Goal: Communication & Community: Answer question/provide support

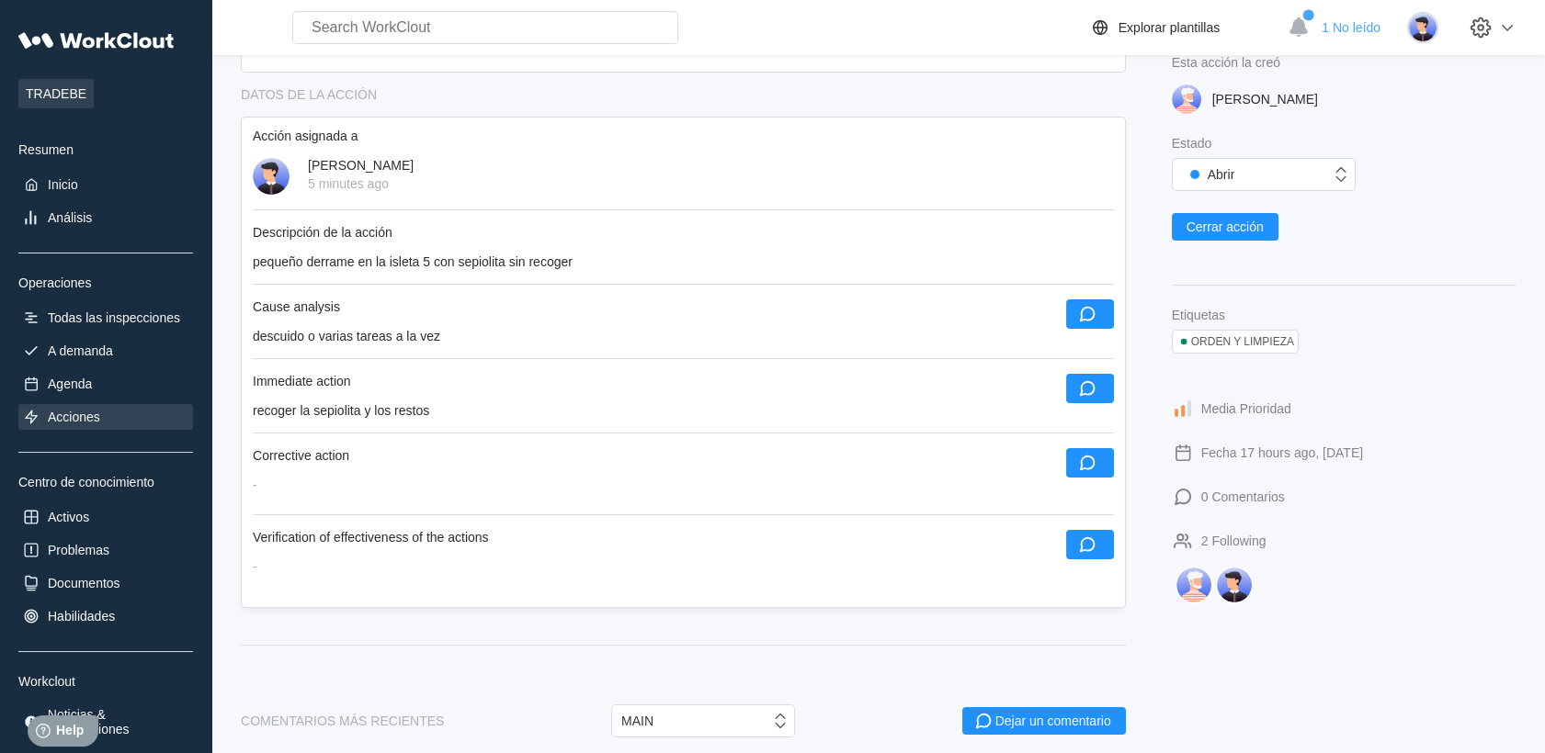
scroll to position [408, 0]
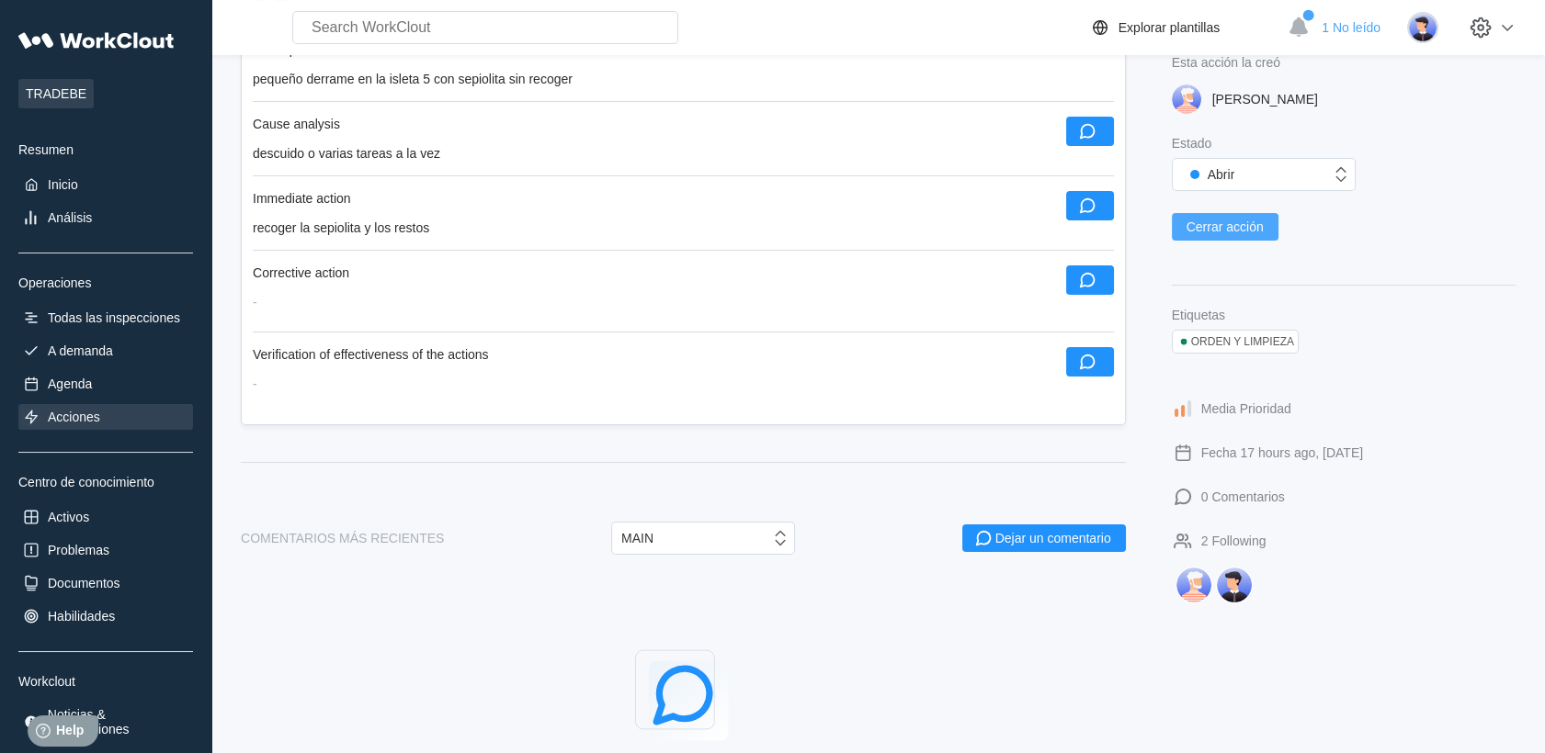
click at [1228, 227] on span "Cerrar acción" at bounding box center [1224, 227] width 77 height 13
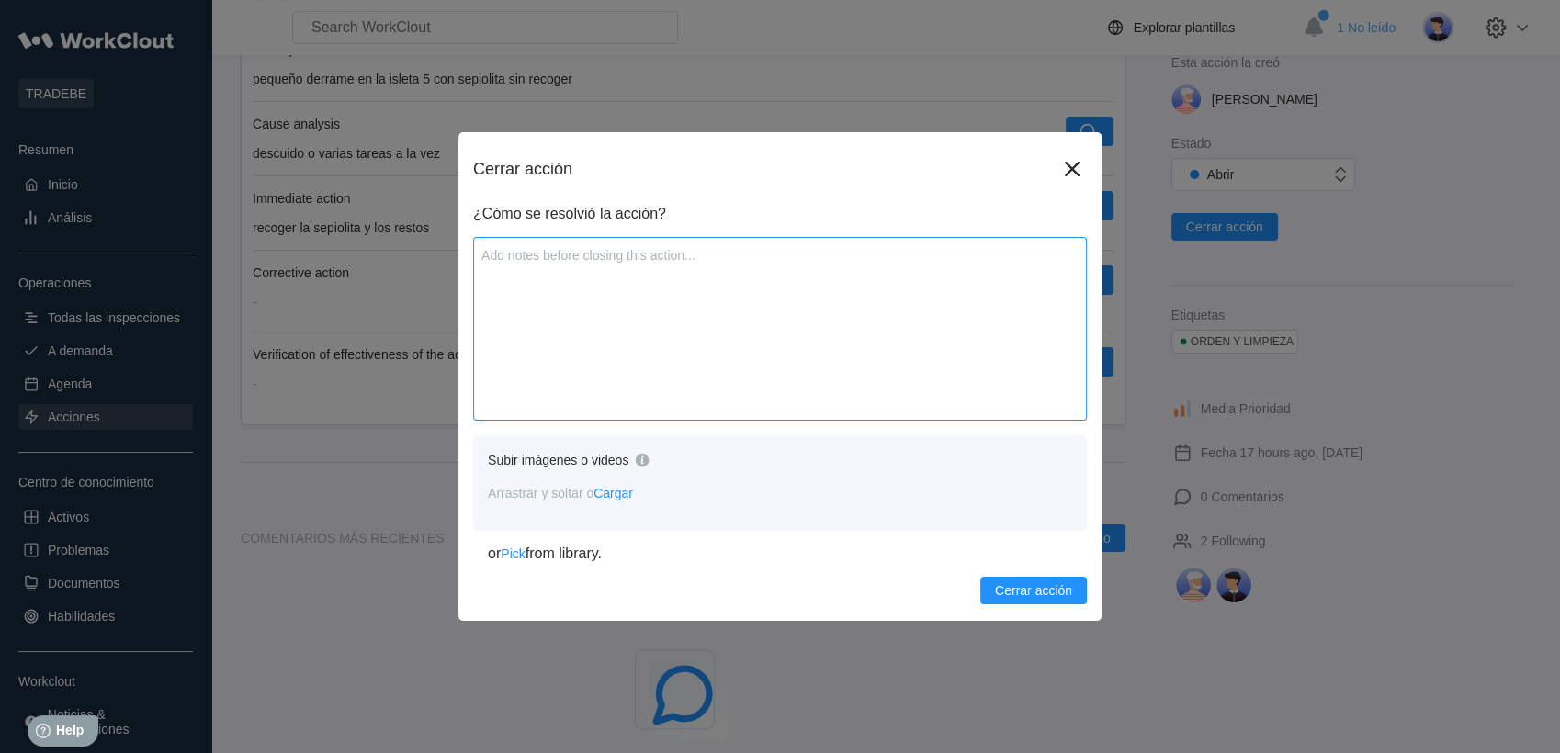
click at [588, 290] on textarea at bounding box center [780, 329] width 614 height 184
type textarea "s"
type textarea "x"
type textarea "s"
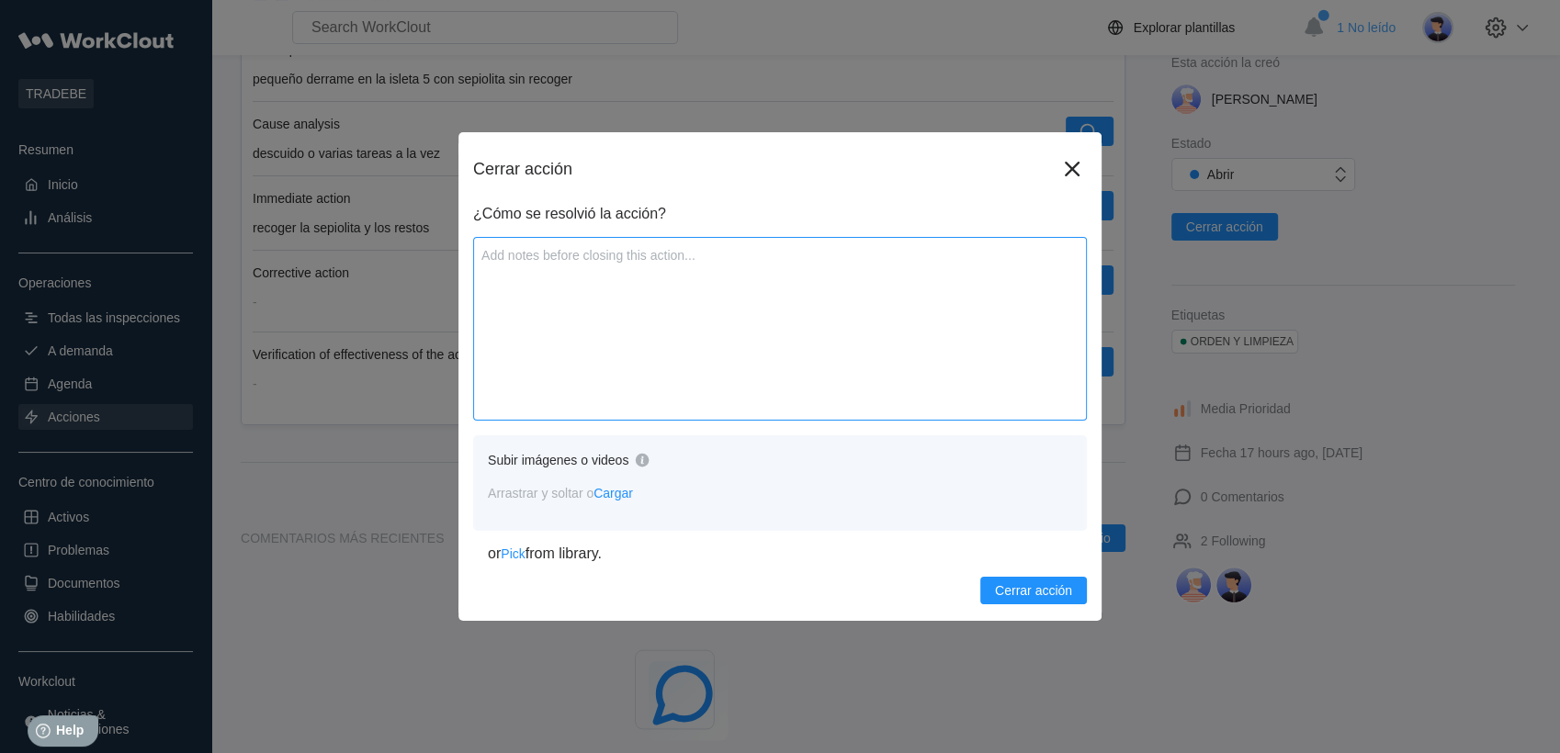
type textarea "x"
type textarea "S"
type textarea "x"
type textarea "Se"
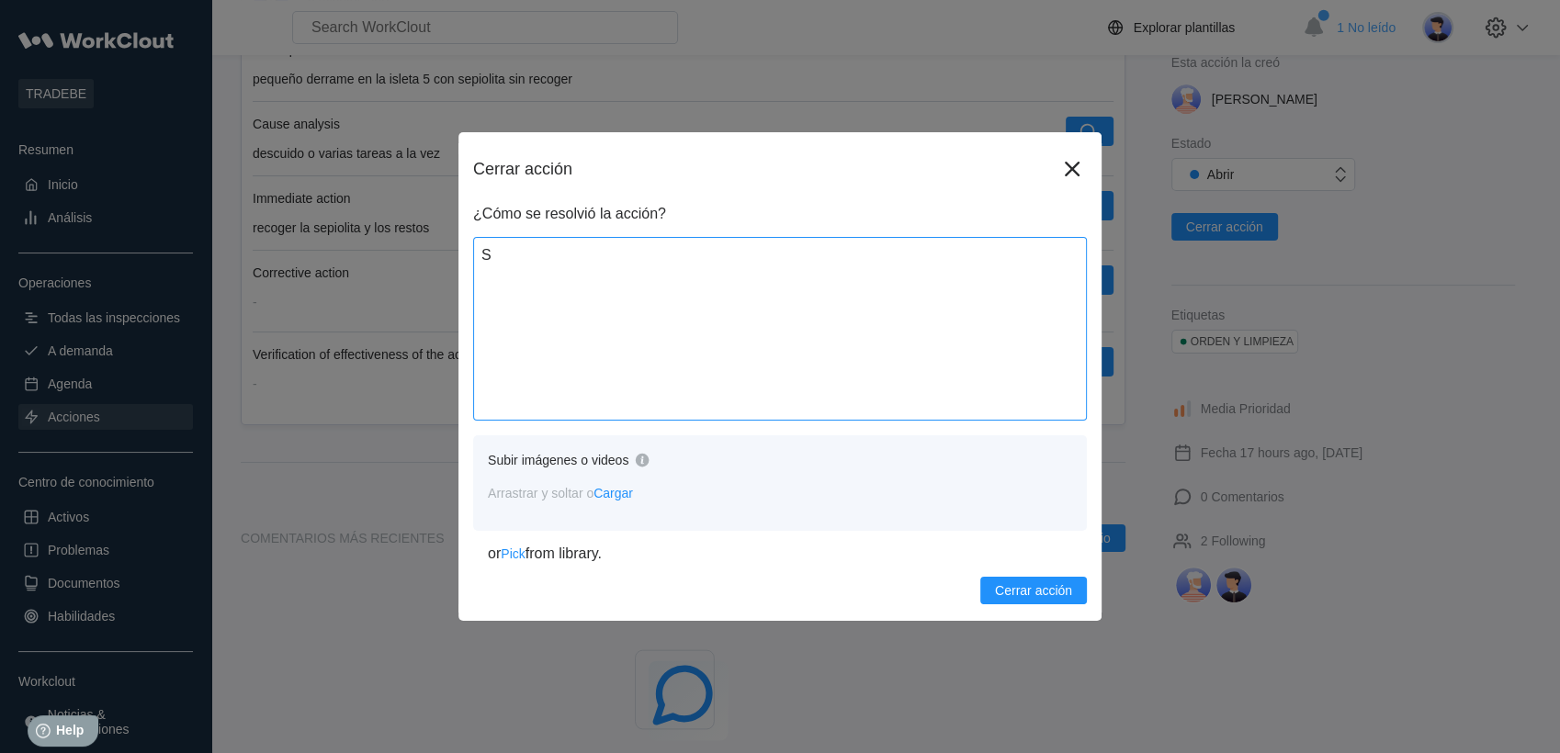
type textarea "x"
type textarea "Se"
type textarea "x"
type textarea "Se r"
type textarea "x"
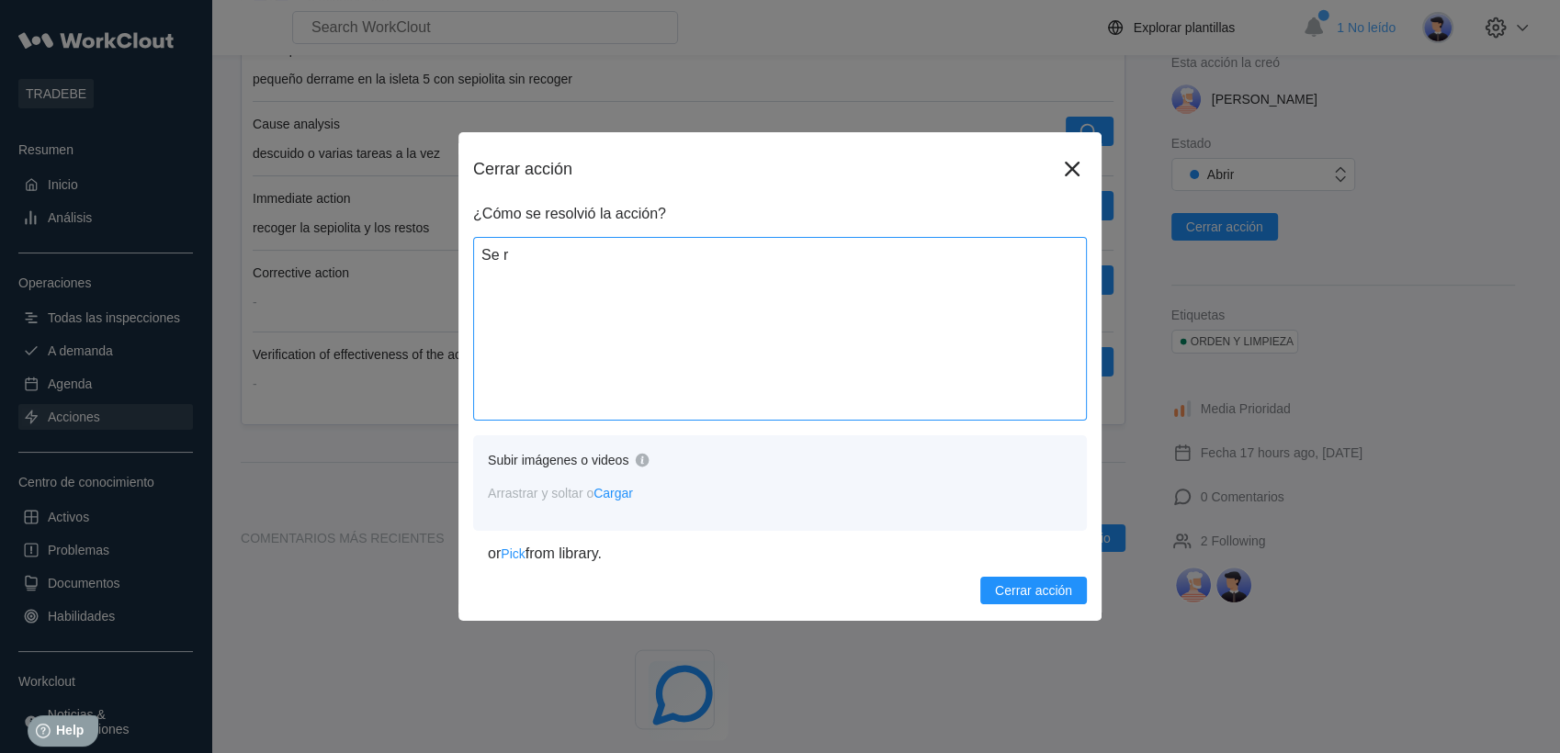
type textarea "Se re"
type textarea "x"
type textarea "Se rec"
type textarea "x"
type textarea "Se reco"
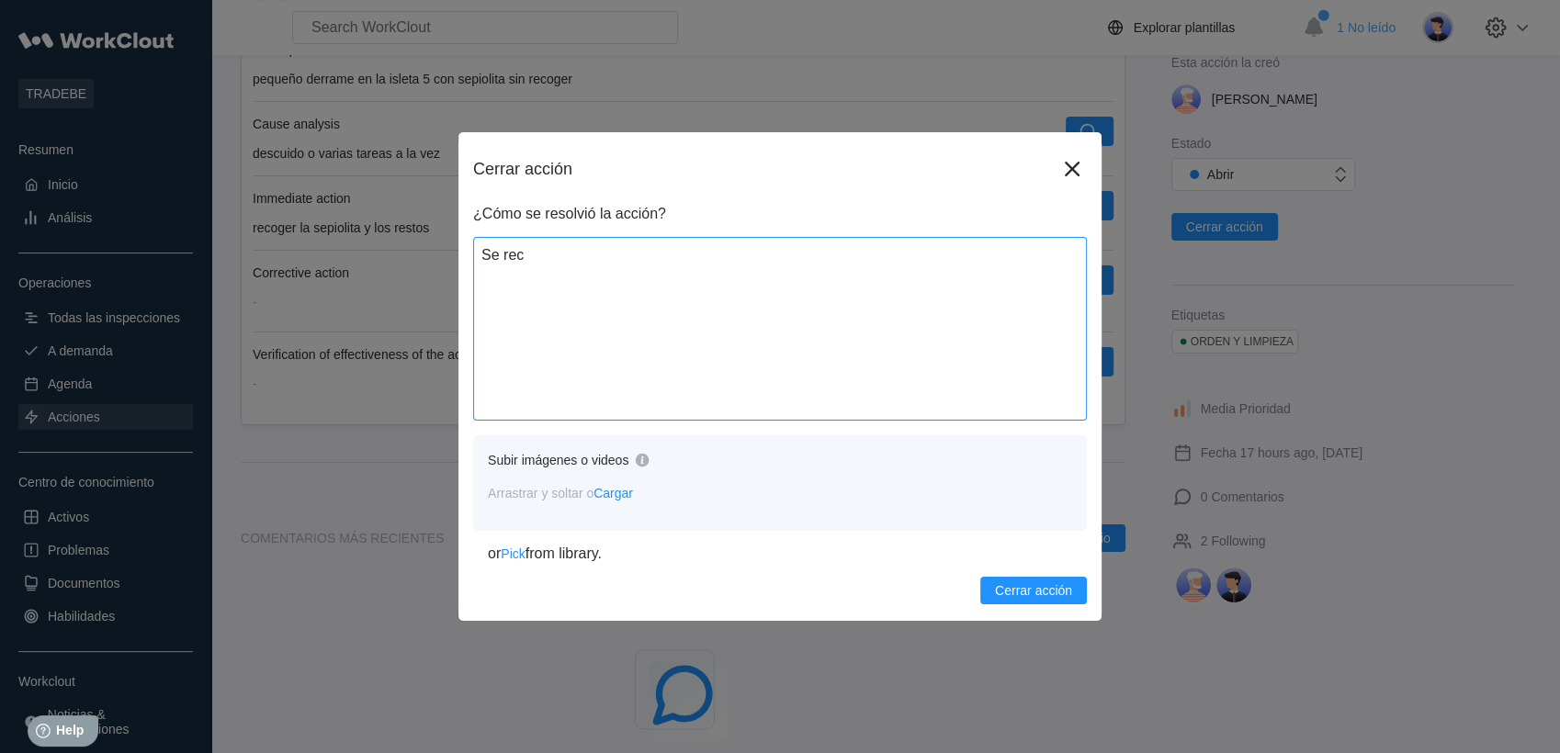
type textarea "x"
type textarea "Se recog"
type textarea "x"
type textarea "Se recoge"
type textarea "x"
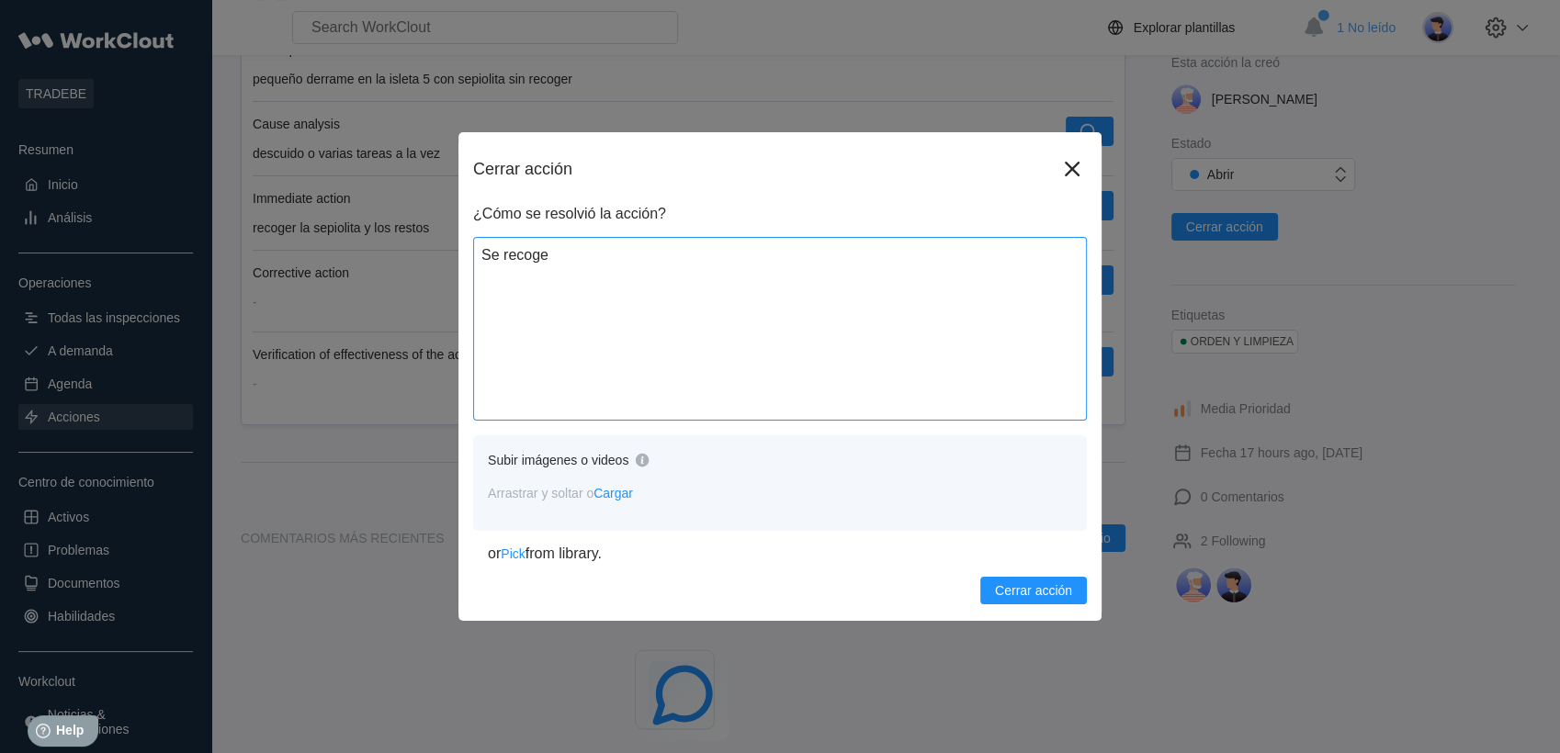
type textarea "Se recoge"
type textarea "x"
type textarea "Se recoge l"
type textarea "x"
type textarea "Se recoge la"
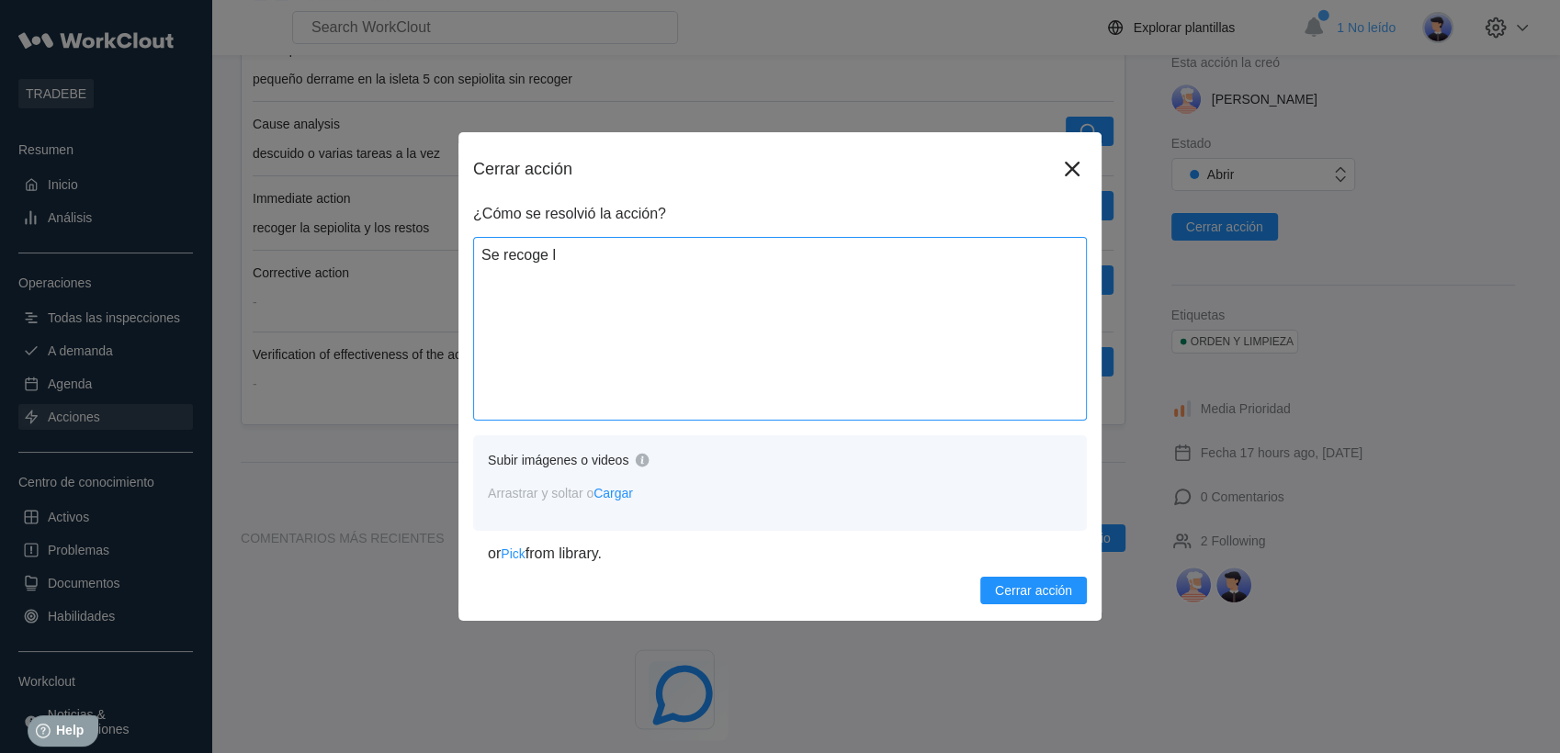
type textarea "x"
type textarea "Se recoge la"
type textarea "x"
type textarea "Se recoge la s"
type textarea "x"
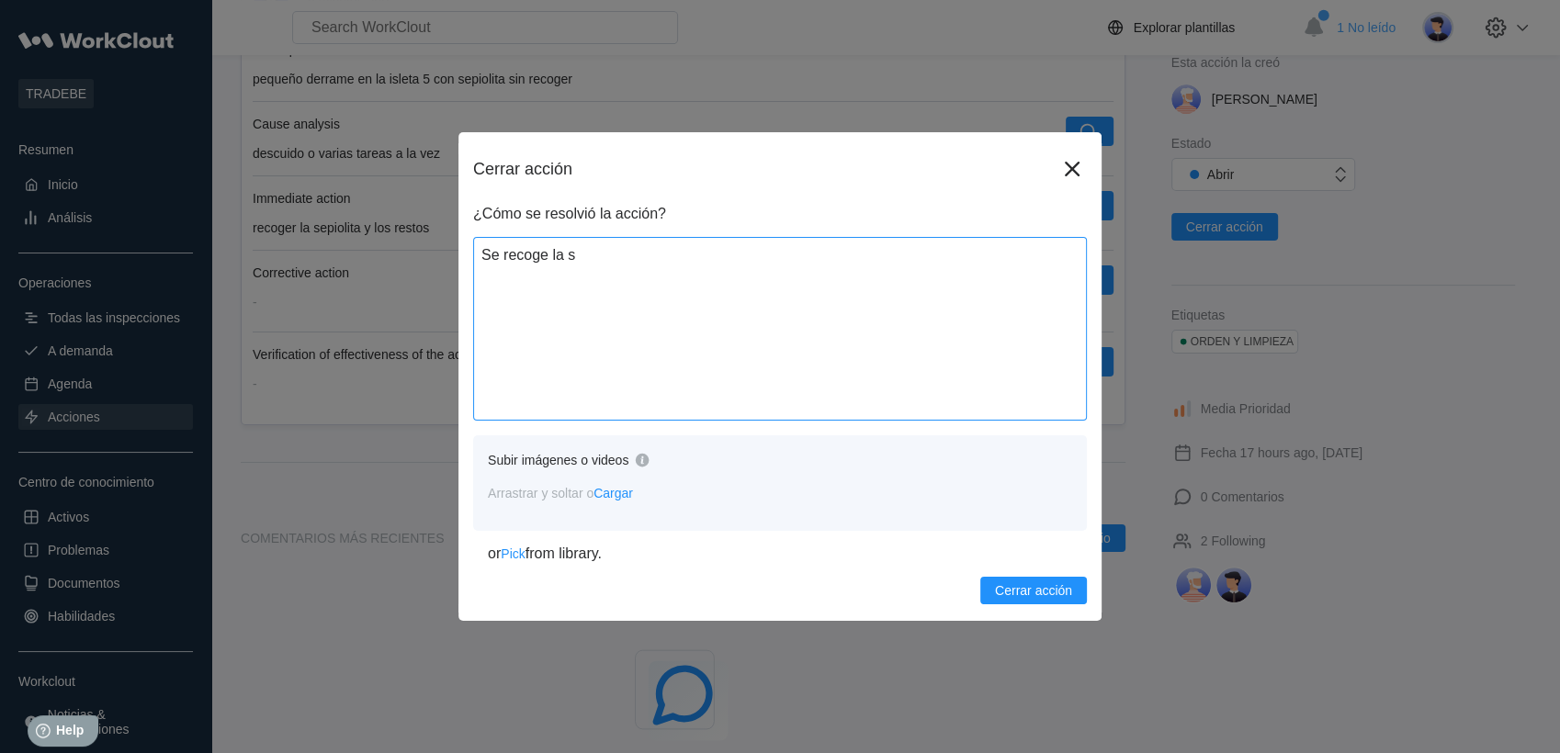
type textarea "Se recoge la se"
type textarea "x"
type textarea "Se recoge la sep"
type textarea "x"
type textarea "Se recoge la sepi"
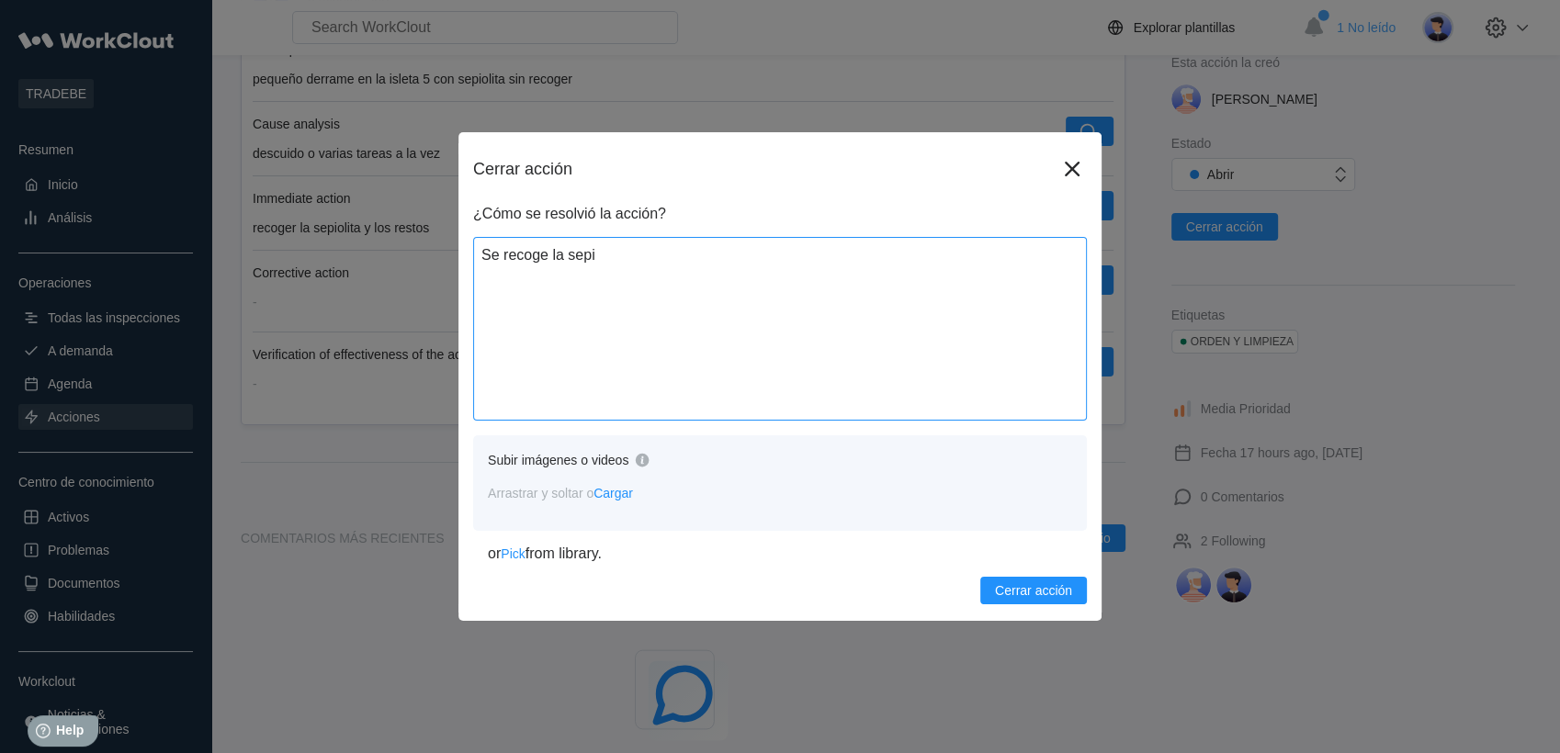
type textarea "x"
type textarea "Se recoge la sepio"
type textarea "x"
type textarea "Se recoge la sepiol"
type textarea "x"
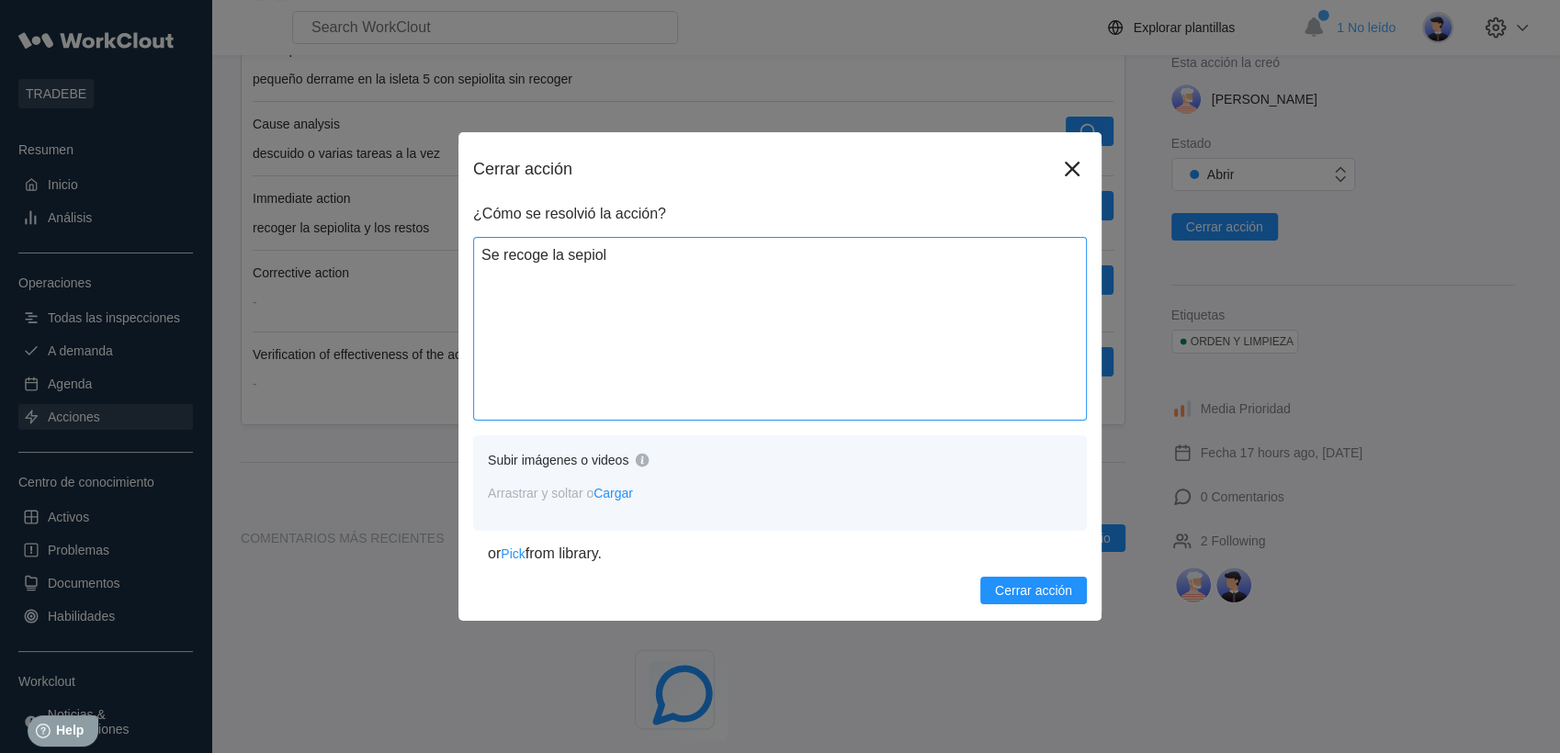
type textarea "Se recoge la sepioli"
type textarea "x"
type textarea "Se recoge la sepiolit"
type textarea "x"
type textarea "Se recoge la sepiolita"
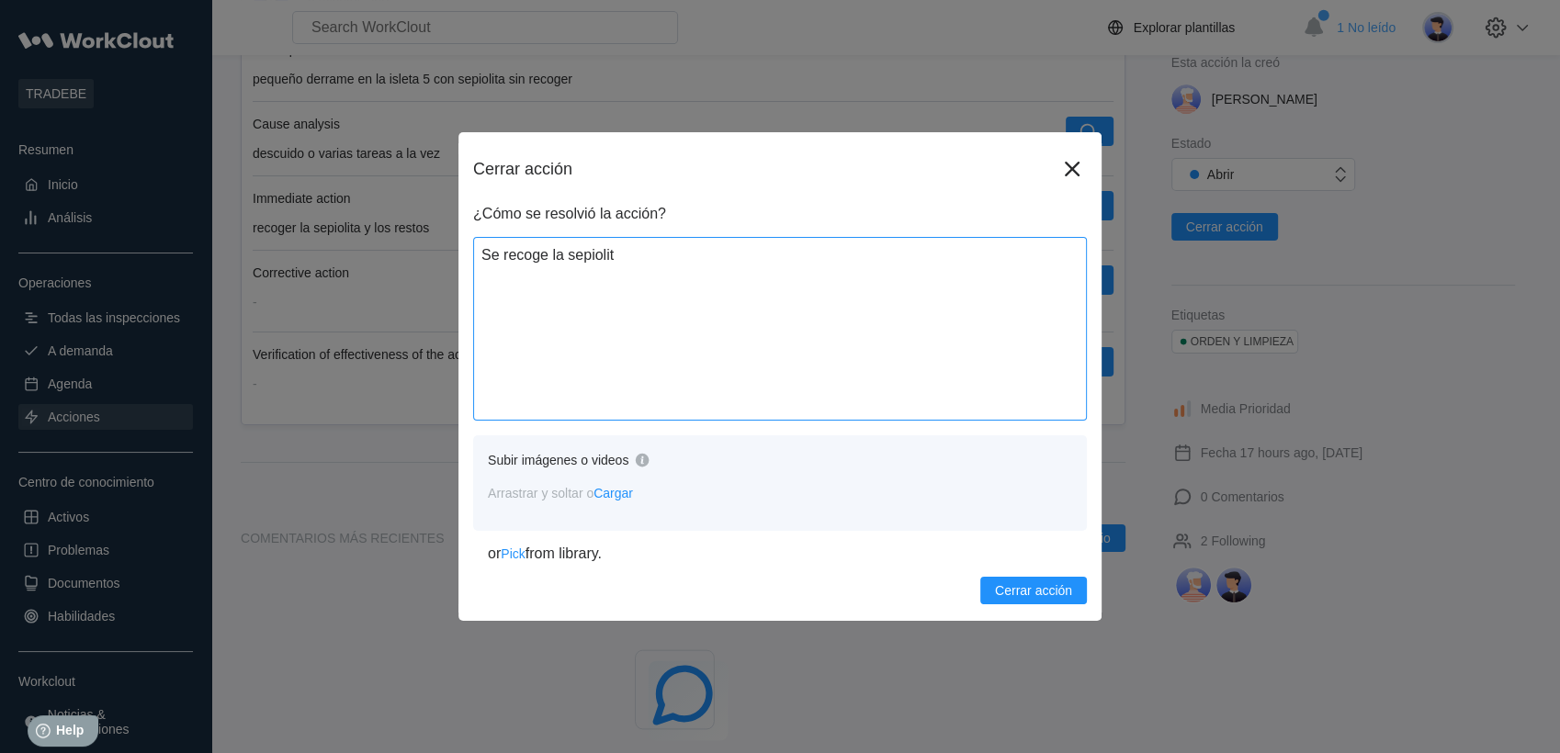
type textarea "x"
type textarea "Se recoge la sepiolita"
type textarea "x"
type textarea "Se recoge la sepiolita y"
type textarea "x"
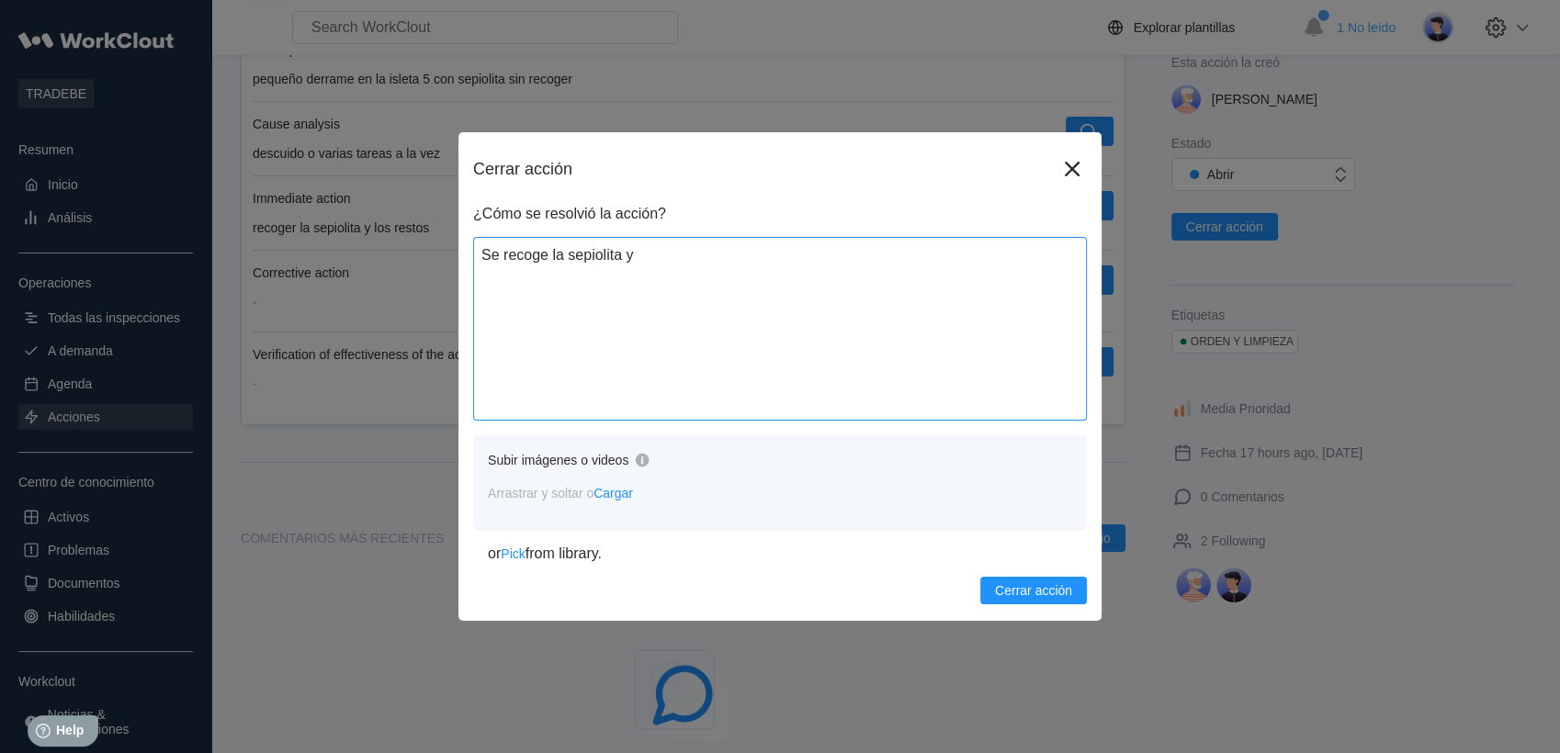
type textarea "Se recoge la sepiolita y"
type textarea "x"
type textarea "Se recoge la sepiolita y s"
type textarea "x"
type textarea "Se recoge la sepiolita y se"
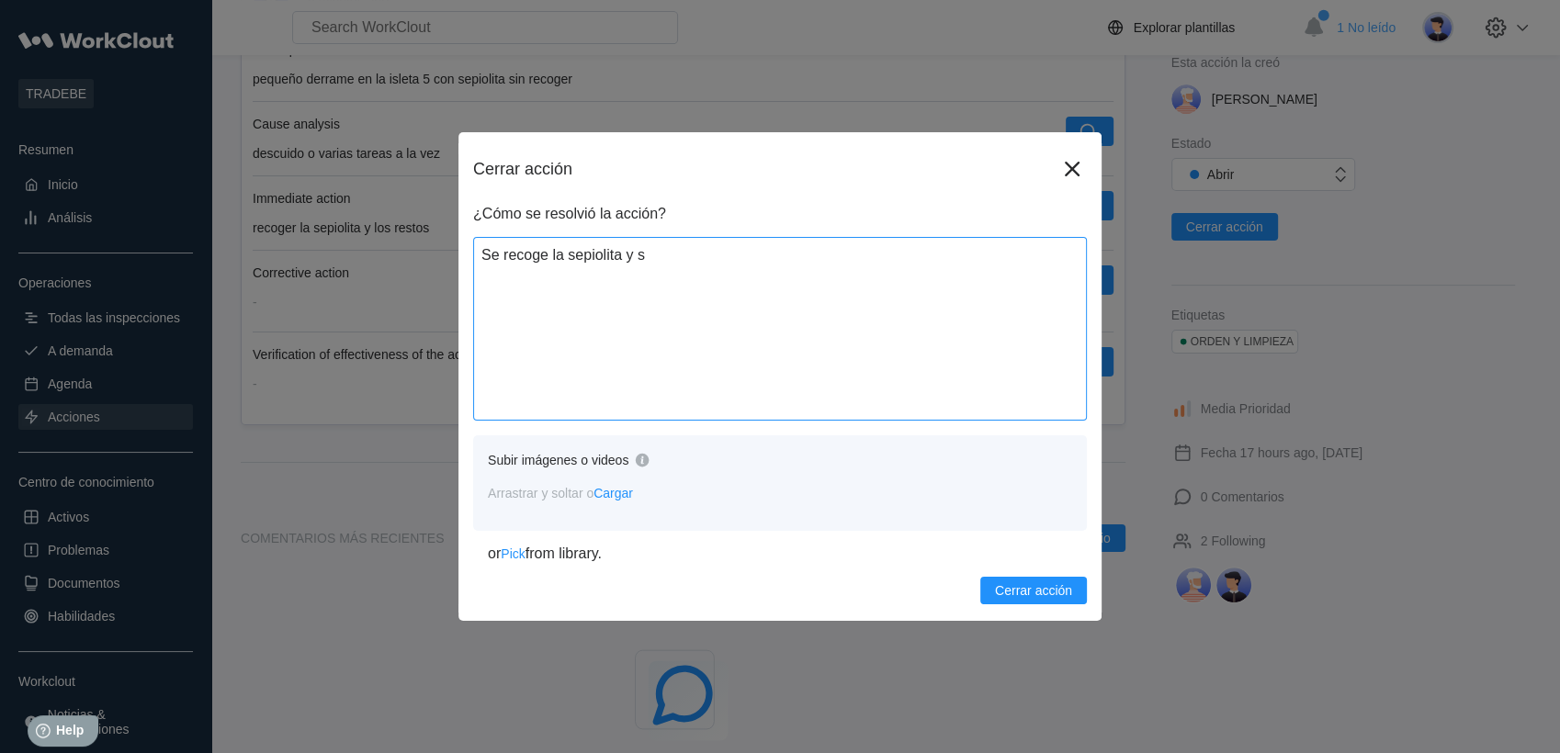
type textarea "x"
type textarea "Se recoge la sepiolita y se"
type textarea "x"
type textarea "Se recoge la sepiolita y se b"
type textarea "x"
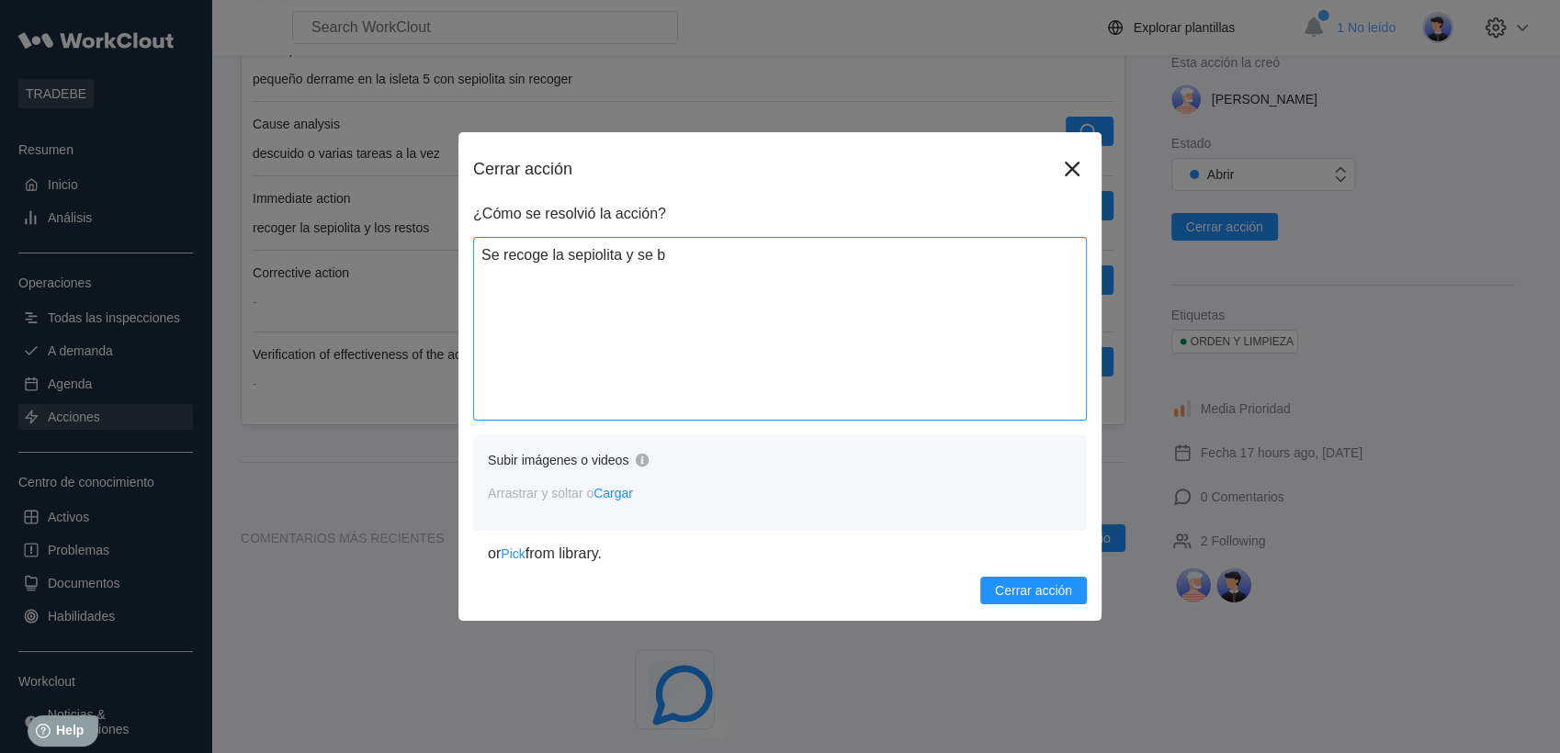
type textarea "Se recoge la sepiolita y se ba"
type textarea "x"
type textarea "Se recoge la sepiolita y se bar"
type textarea "x"
type textarea "Se recoge la sepiolita y se [PERSON_NAME]"
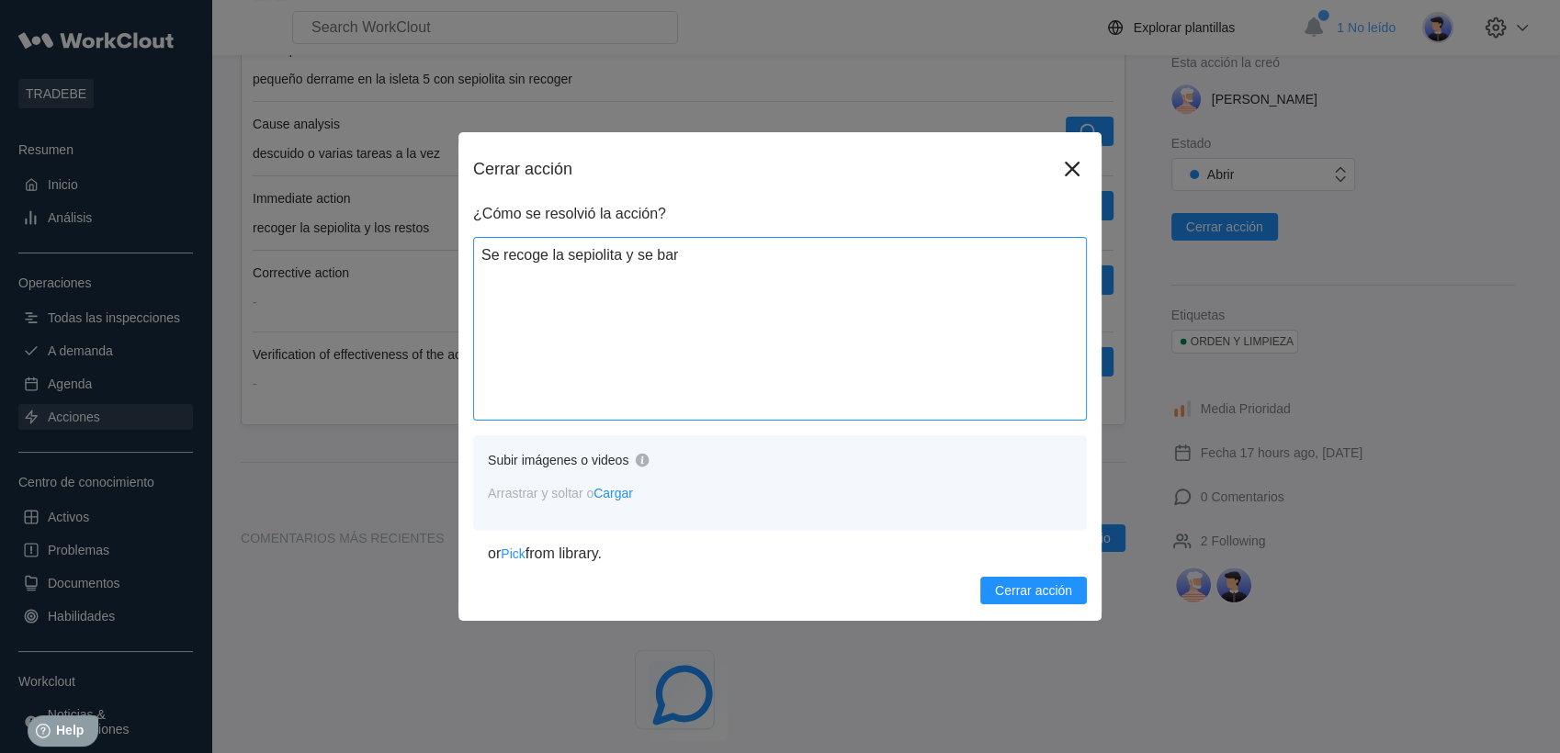
type textarea "x"
type textarea "Se recoge la sepiolita y se barre"
type textarea "x"
type textarea "Se recoge la sepiolita y se barre"
type textarea "x"
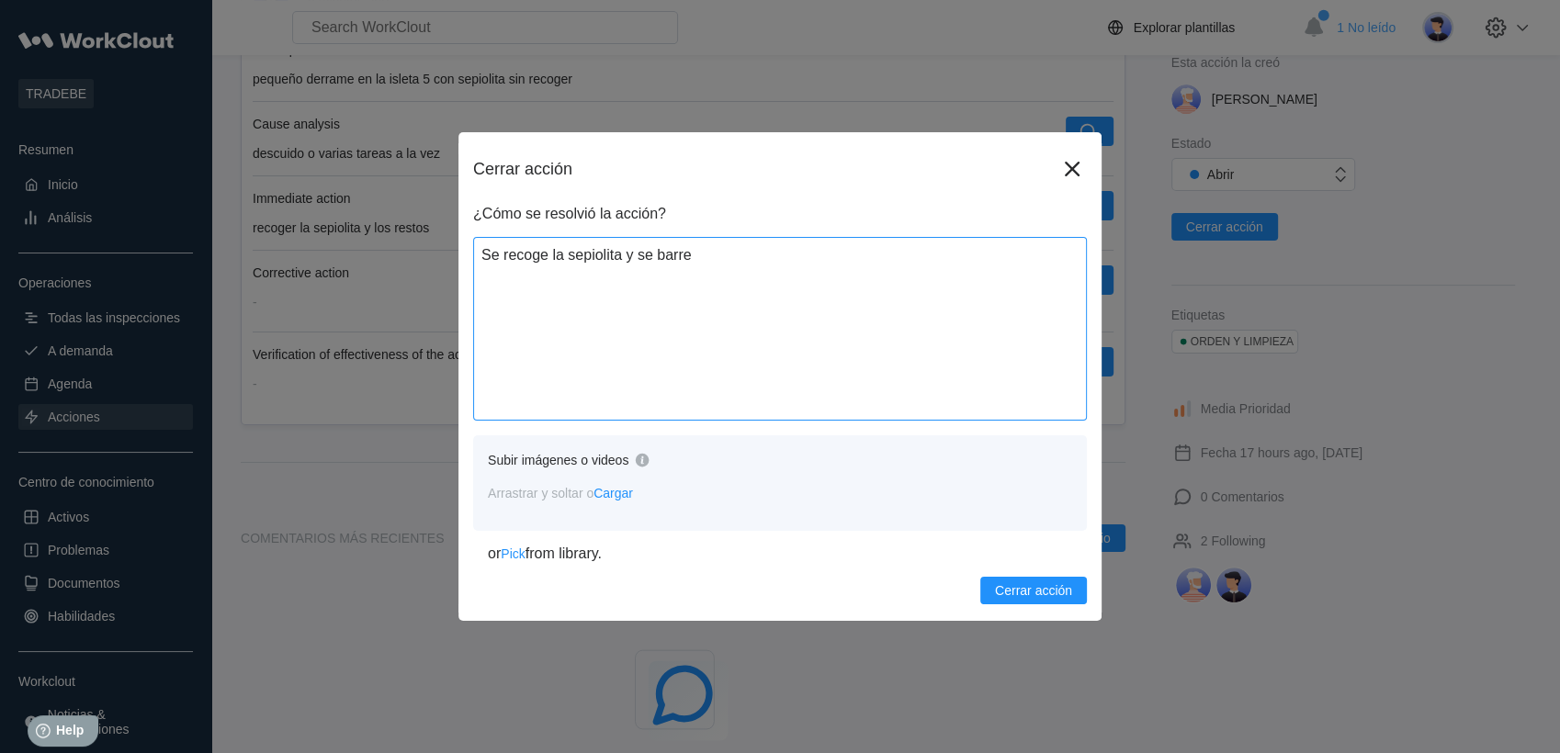
type textarea "Se recoge la sepiolita y se barre l"
type textarea "x"
type textarea "Se recoge la sepiolita y se barre la"
type textarea "x"
type textarea "Se recoge la sepiolita y se barre la"
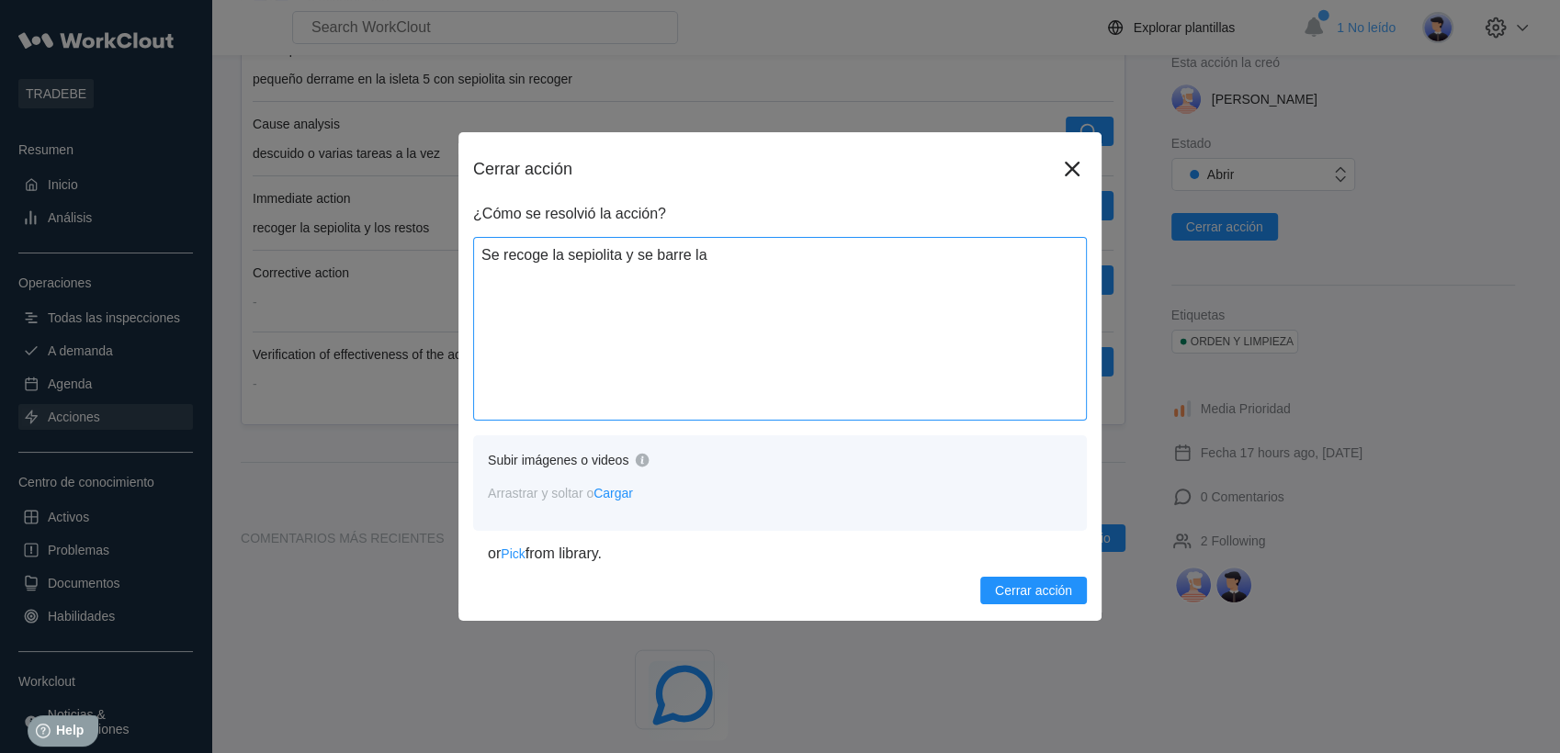
type textarea "x"
type textarea "Se recoge la sepiolita y se barre la z"
type textarea "x"
type textarea "Se recoge la sepiolita y se barre la zo"
type textarea "x"
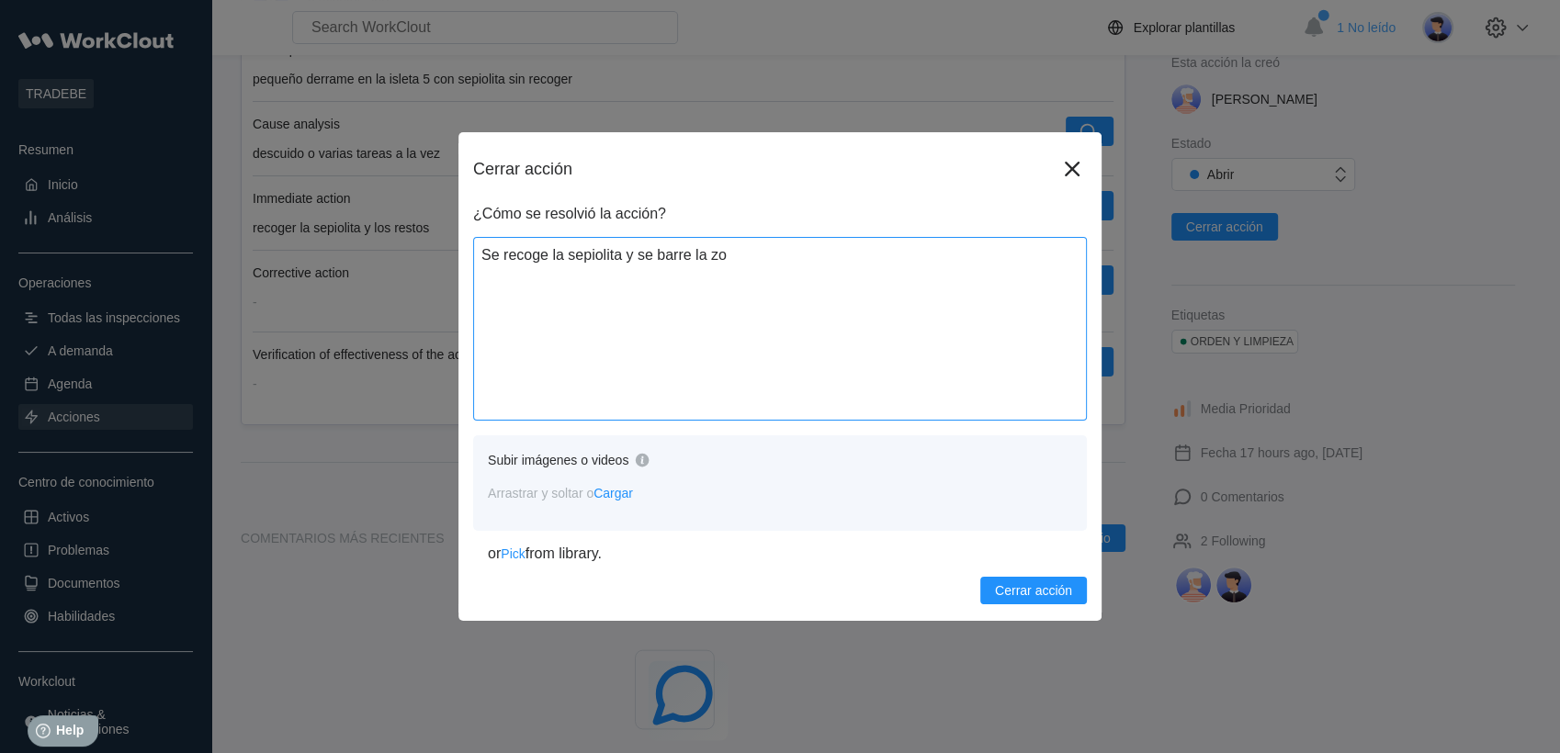
type textarea "Se recoge la sepiolita y se barre la zon"
type textarea "x"
type textarea "Se recoge la sepiolita y se barre la zona"
type textarea "x"
type textarea "Se recoge la sepiolita y se barre la zona"
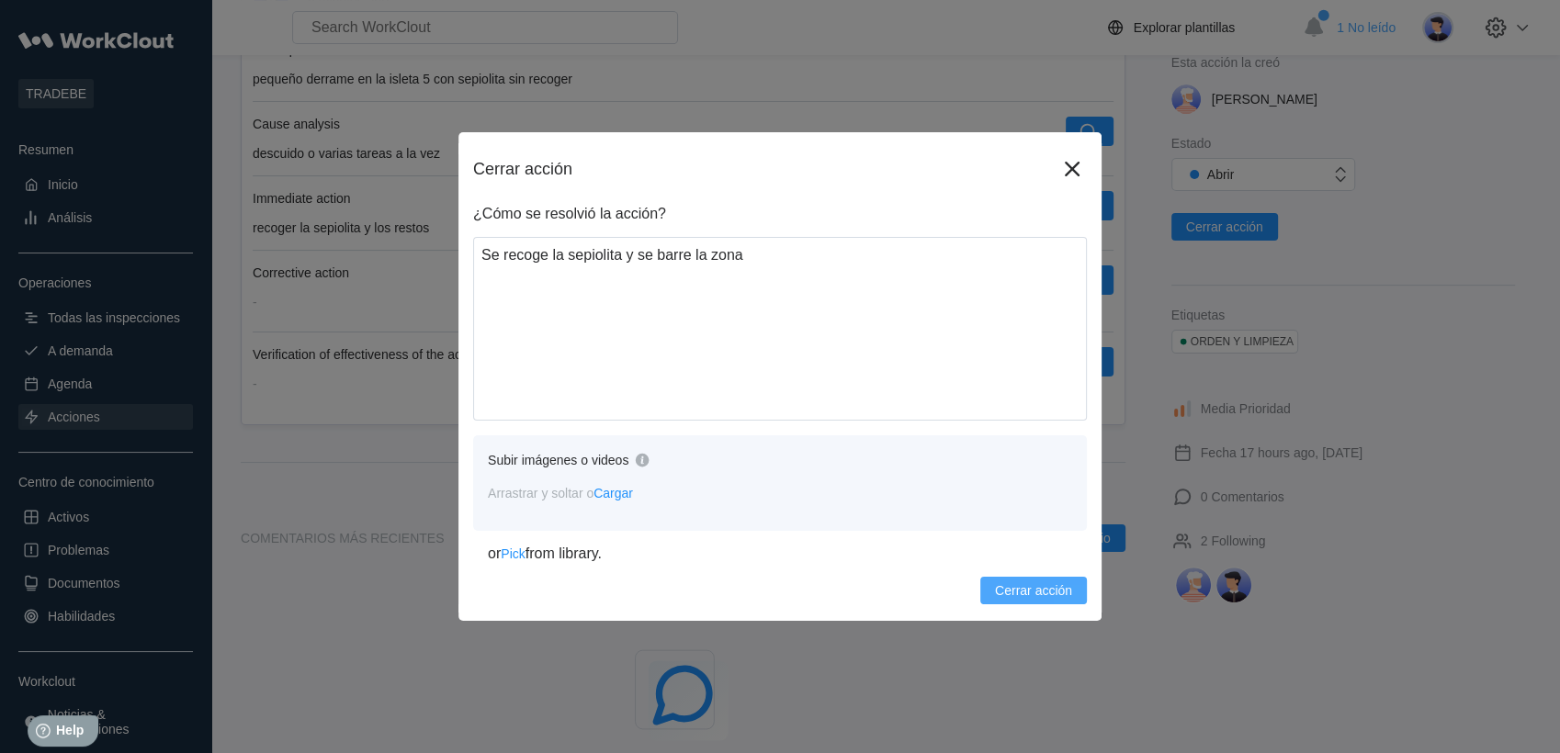
click at [1025, 596] on span "Cerrar acción" at bounding box center [1033, 590] width 77 height 13
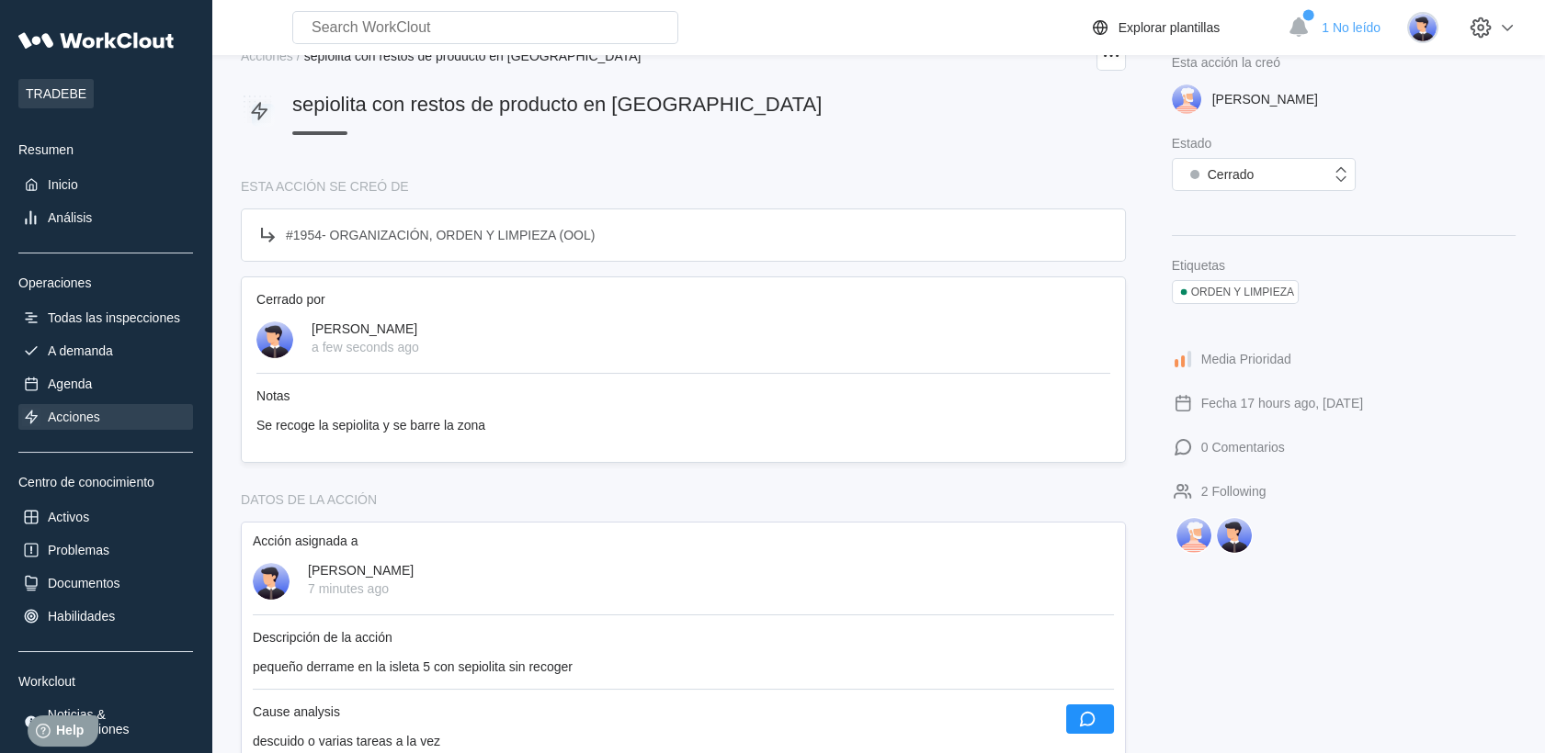
scroll to position [0, 0]
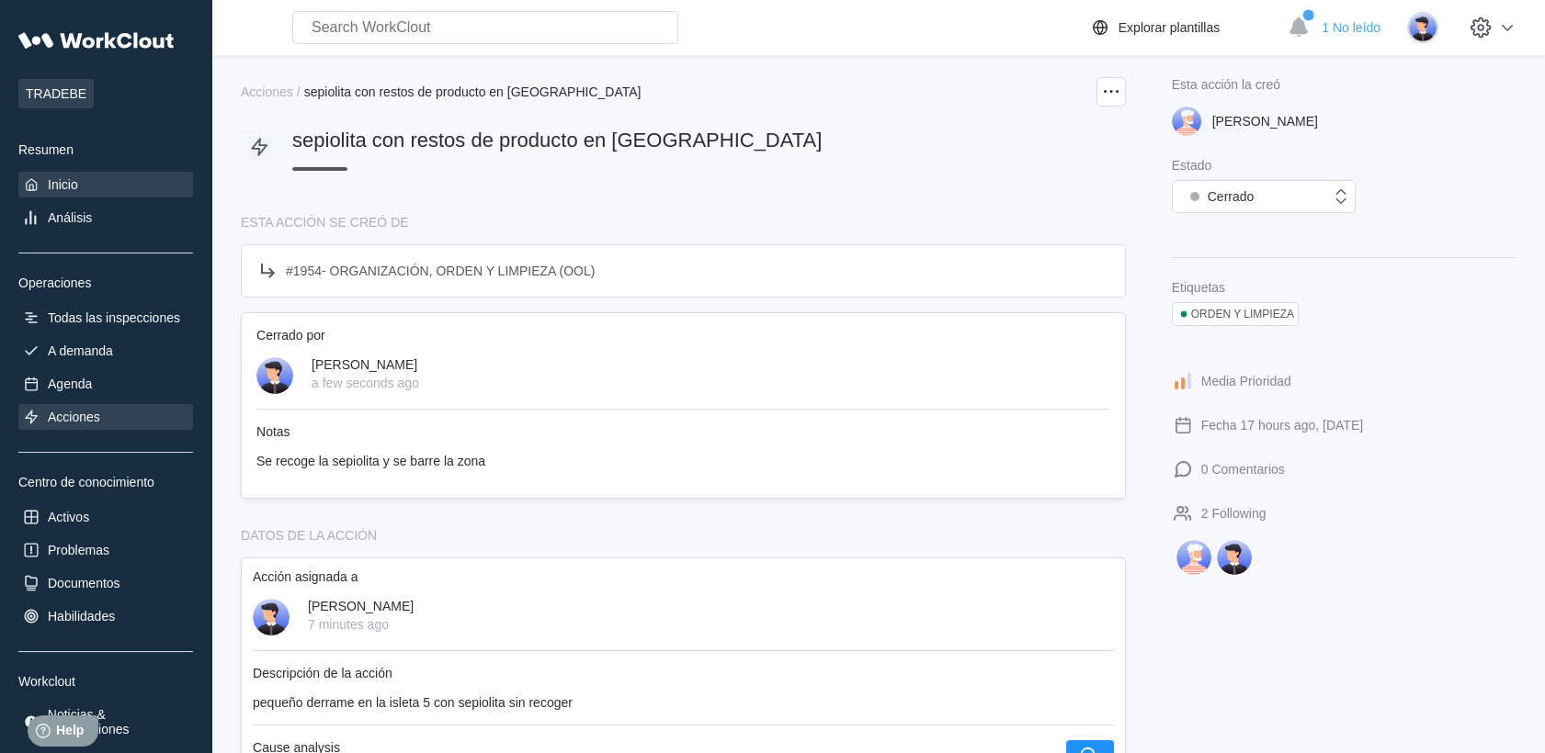
click at [51, 189] on div "Inicio" at bounding box center [63, 184] width 30 height 15
